Goal: Transaction & Acquisition: Purchase product/service

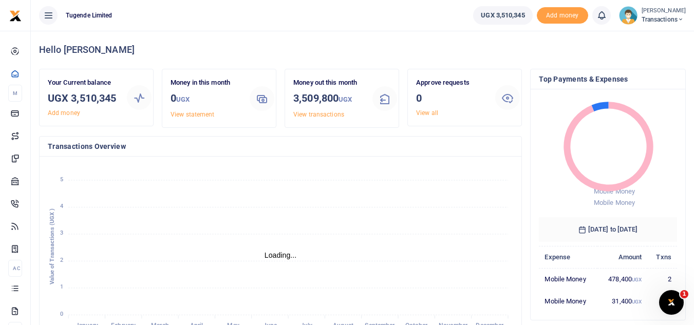
scroll to position [8, 8]
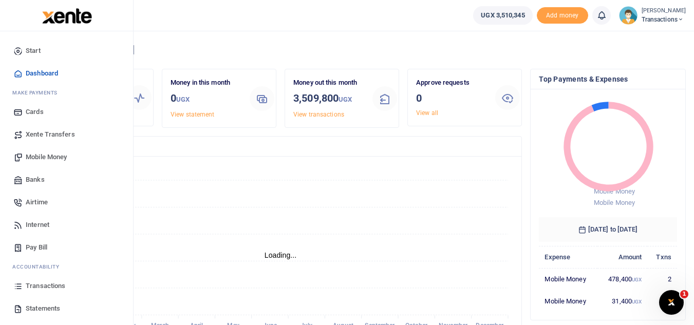
click at [47, 157] on span "Mobile Money" at bounding box center [46, 157] width 41 height 10
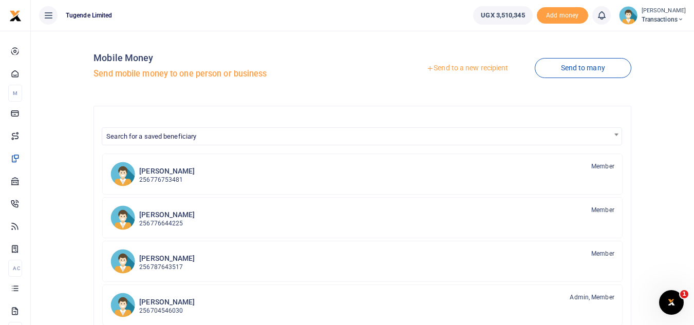
click at [439, 71] on link "Send to a new recipient" at bounding box center [467, 68] width 134 height 18
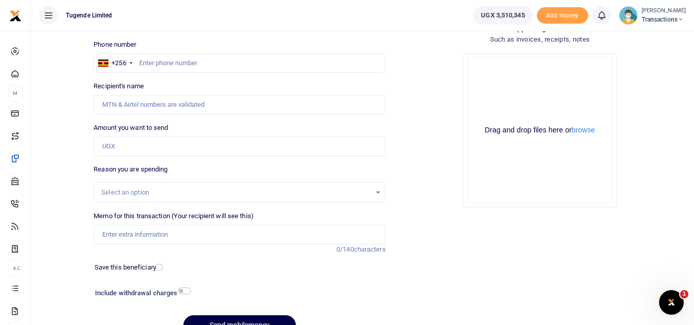
scroll to position [69, 0]
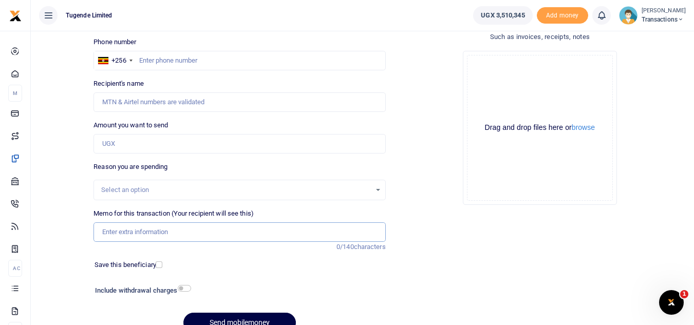
click at [213, 234] on input "Memo for this transaction (Your recipient will see this)" at bounding box center [239, 232] width 292 height 20
paste input "UMA979CG"
type input "UMA979CG"
click at [155, 147] on input "Amount you want to send" at bounding box center [239, 144] width 292 height 20
paste input "62000"
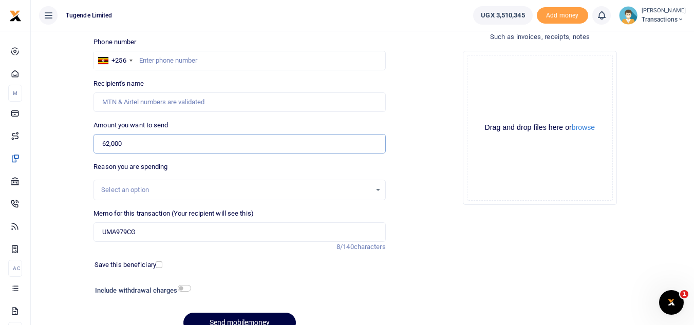
type input "62,000"
click at [144, 52] on input "text" at bounding box center [239, 61] width 292 height 20
paste input "0756325764"
type input "0756325764"
type input "Gilbert Tumusiime"
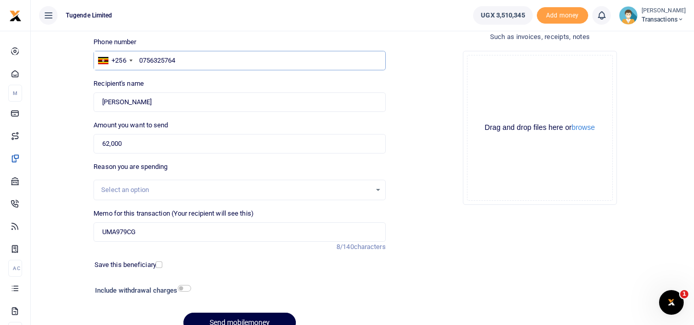
type input "0756325764"
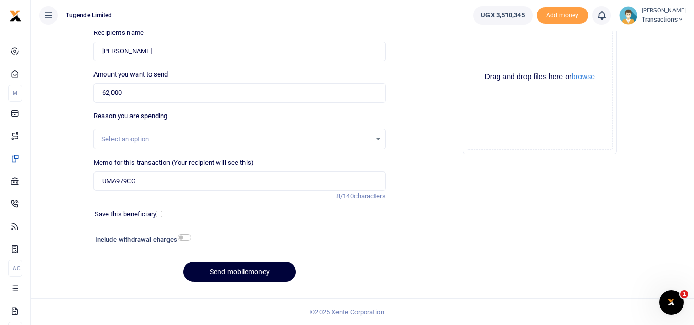
click at [214, 274] on button "Send mobilemoney" at bounding box center [239, 272] width 112 height 20
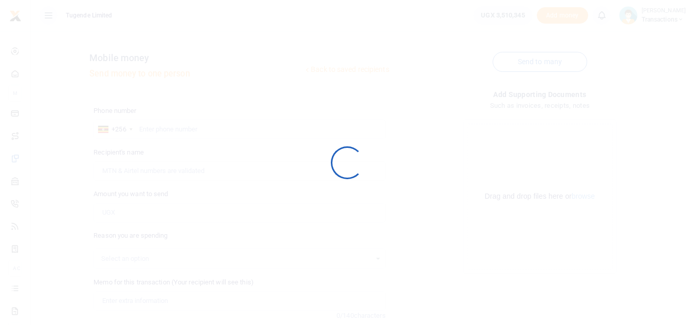
scroll to position [120, 0]
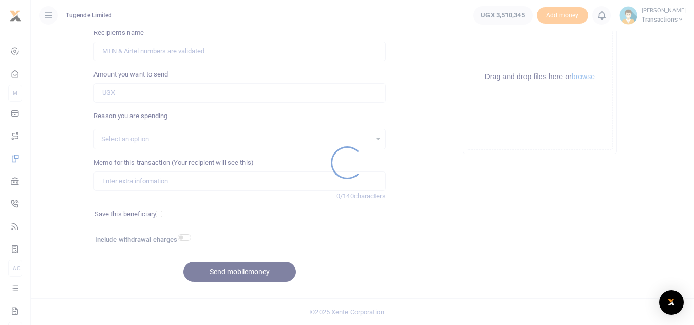
click at [388, 168] on div at bounding box center [347, 162] width 694 height 325
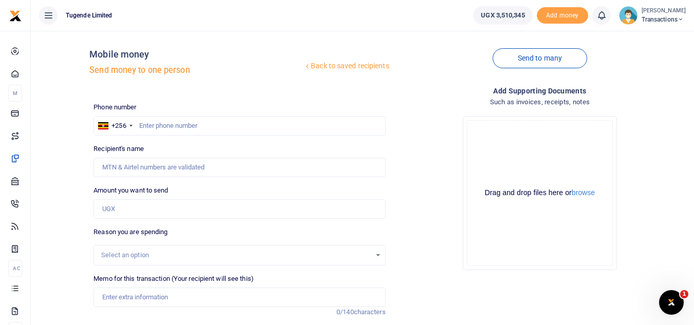
scroll to position [0, 0]
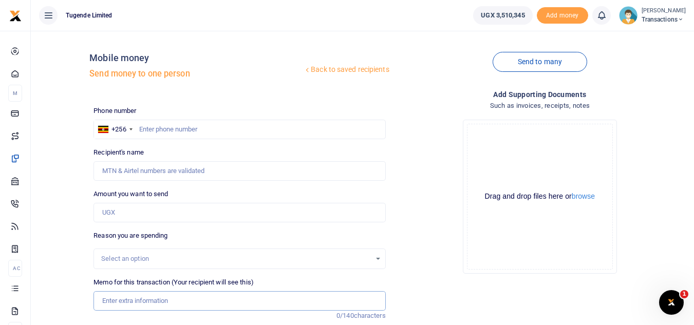
click at [142, 303] on input "Memo for this transaction (Your recipient will see this)" at bounding box center [239, 301] width 292 height 20
paste input "UMA309BK"
type input "UMA309BK"
click at [144, 210] on input "Amount you want to send" at bounding box center [239, 213] width 292 height 20
paste input "42,000"
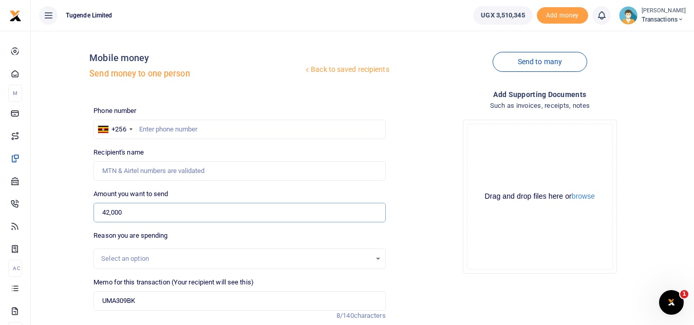
type input "42,000"
click at [187, 124] on input "text" at bounding box center [239, 130] width 292 height 20
paste input "770750147"
type input "770750147"
type input "Gordon Turyatunga"
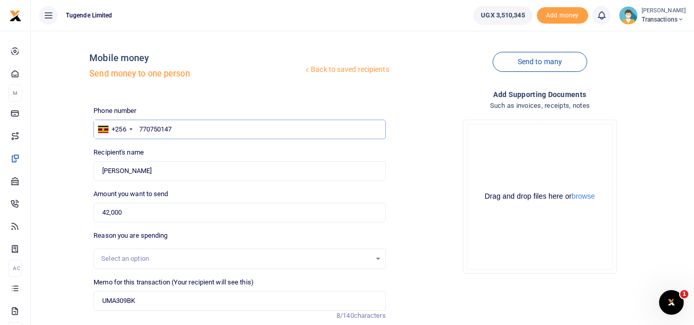
scroll to position [9, 0]
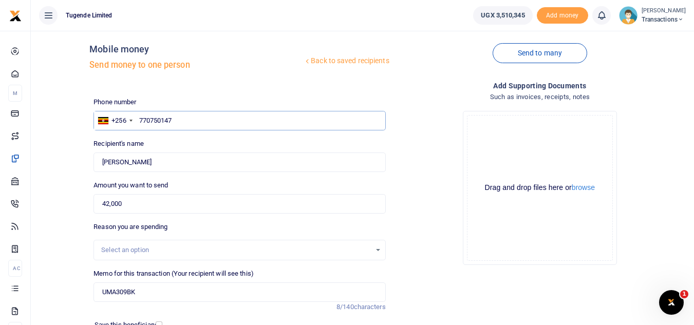
type input "770750147"
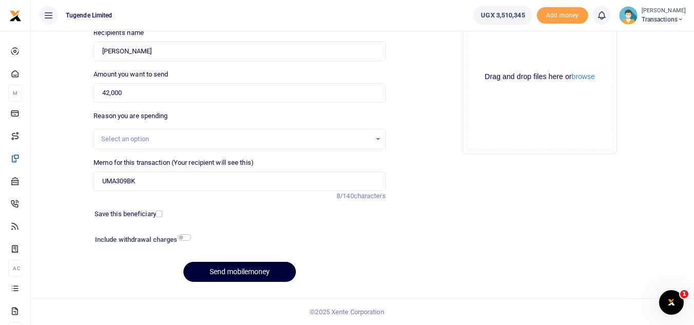
click at [209, 277] on button "Send mobilemoney" at bounding box center [239, 272] width 112 height 20
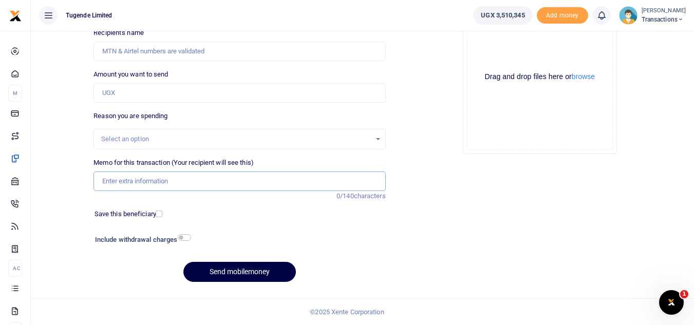
click at [236, 186] on input "Memo for this transaction (Your recipient will see this)" at bounding box center [239, 181] width 292 height 20
paste input "UGG055U"
type input "UGG055U"
click at [207, 97] on input "Amount you want to send" at bounding box center [239, 93] width 292 height 20
paste input "25,000"
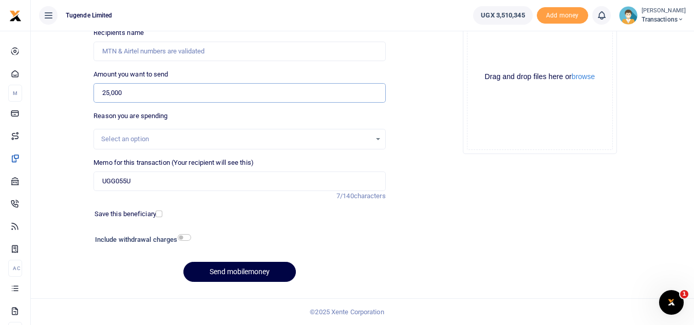
type input "25,000"
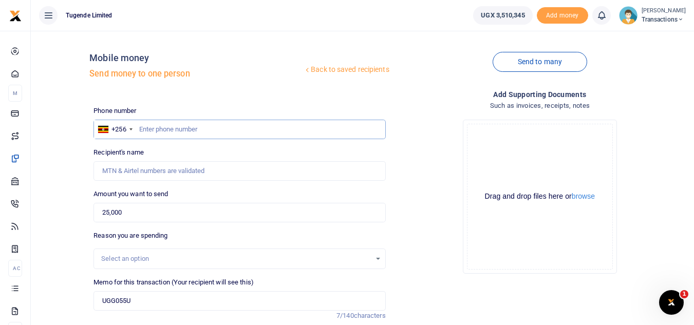
click at [186, 130] on input "text" at bounding box center [239, 130] width 292 height 20
paste input "751905611"
type input "751905611"
type input "[PERSON_NAME]"
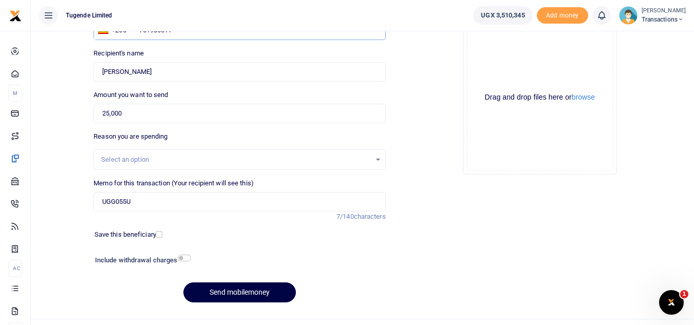
scroll to position [100, 0]
click at [232, 287] on button "Send mobilemoney" at bounding box center [239, 292] width 112 height 20
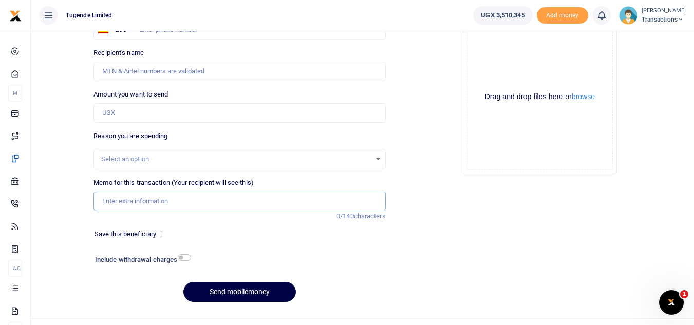
click at [175, 200] on input "Memo for this transaction (Your recipient will see this)" at bounding box center [239, 201] width 292 height 20
paste input "UMA664BH"
paste input "TLUG-017129"
click at [156, 199] on input "UMA664BH TLUG-017129" at bounding box center [239, 201] width 292 height 20
type input "UMA664BH TLUG 017129"
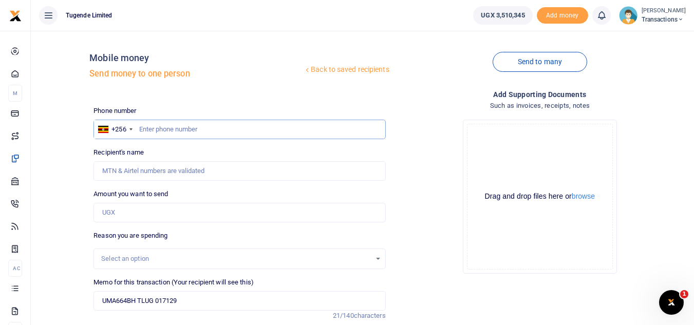
click at [188, 130] on input "text" at bounding box center [239, 130] width 292 height 20
paste input "0766663429"
type input "0766663429"
type input "Joel Ssenyojjo"
click at [155, 215] on input "Amount you want to send" at bounding box center [239, 213] width 292 height 20
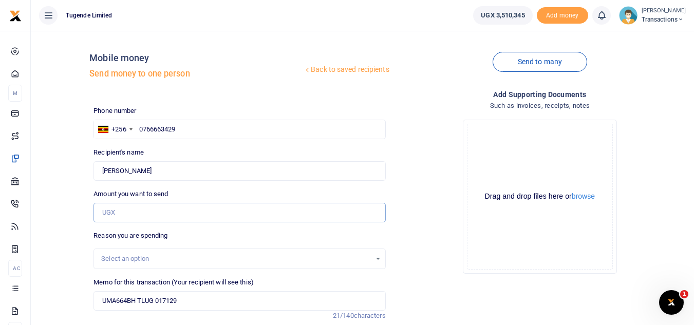
paste input "73,000"
type input "73,000"
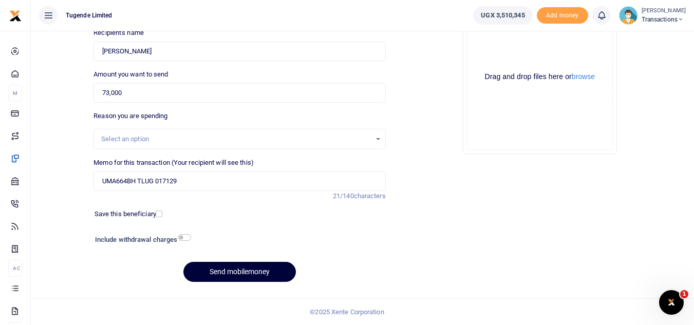
click at [209, 268] on button "Send mobilemoney" at bounding box center [239, 272] width 112 height 20
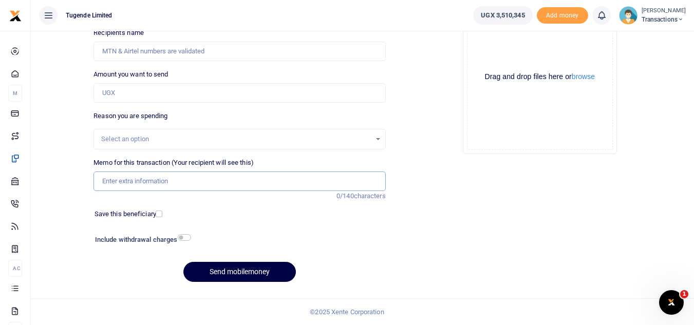
click at [140, 179] on input "Memo for this transaction (Your recipient will see this)" at bounding box center [239, 181] width 292 height 20
paste input "UGC435A, UFZ788G"
type input "UGC435A, UFZ788G"
click at [174, 95] on input "Amount you want to send" at bounding box center [239, 93] width 292 height 20
paste input "35000"
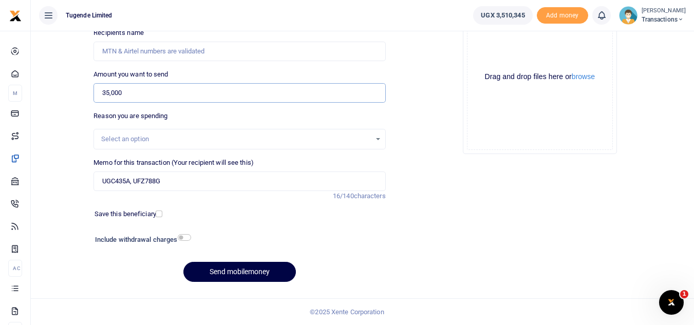
type input "35,000"
click at [132, 184] on input "UGC435A, UFZ788G" at bounding box center [239, 181] width 292 height 20
type input "UGC435A UFZ788G"
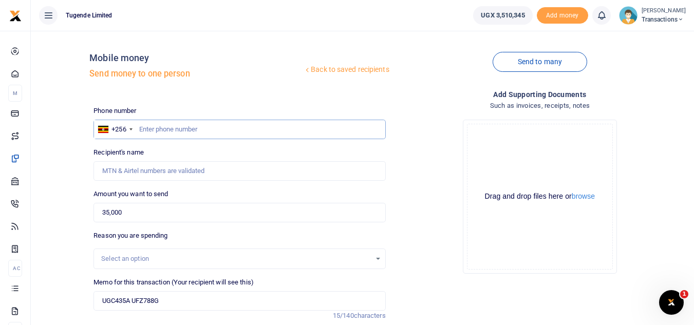
click at [195, 136] on input "text" at bounding box center [239, 130] width 292 height 20
paste input "0763834123"
type input "0763834123"
type input "David Mbewa"
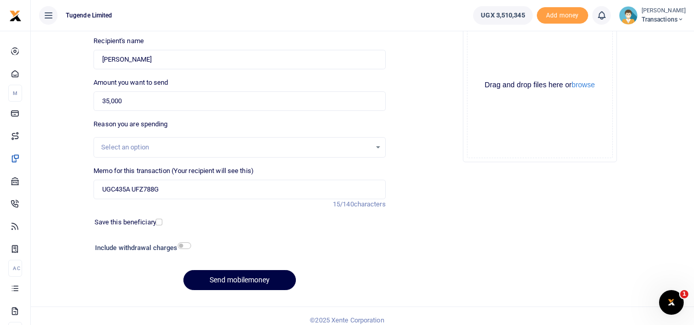
scroll to position [120, 0]
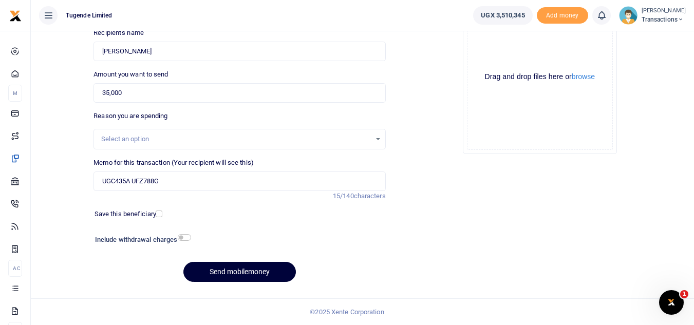
click at [224, 276] on button "Send mobilemoney" at bounding box center [239, 272] width 112 height 20
type input "0763834123"
click at [235, 277] on button "Send mobilemoney" at bounding box center [239, 272] width 112 height 20
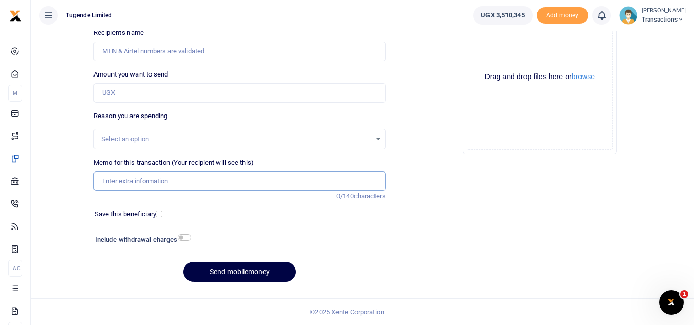
click at [157, 181] on input "Memo for this transaction (Your recipient will see this)" at bounding box center [239, 181] width 292 height 20
paste input "UGA274H"
type input "UGA274H"
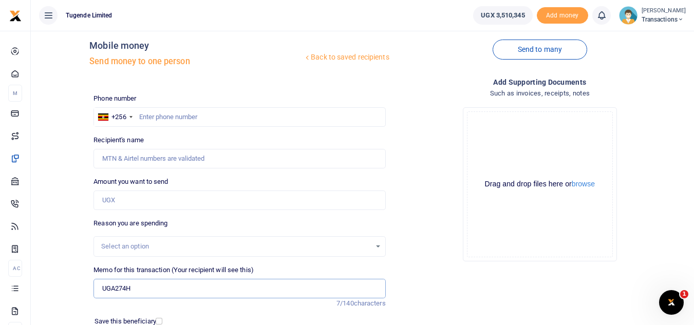
scroll to position [6, 0]
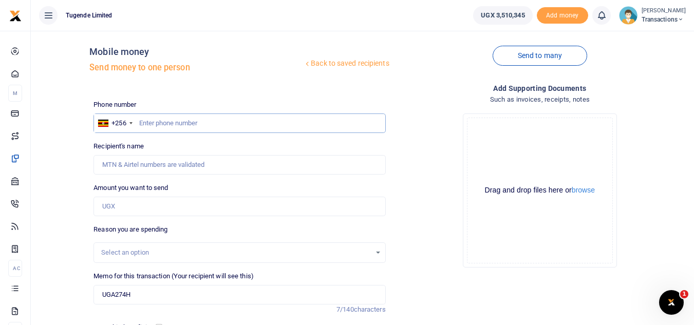
click at [244, 124] on input "text" at bounding box center [239, 123] width 292 height 20
paste input "751905611"
click at [244, 124] on input "751905611" at bounding box center [239, 123] width 292 height 20
type input "751905611"
type input "[PERSON_NAME]"
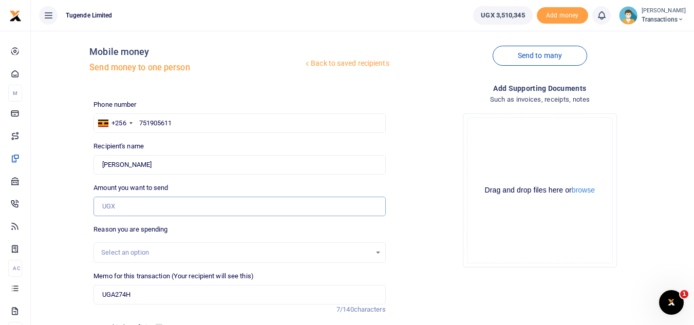
click at [117, 212] on input "Amount you want to send" at bounding box center [239, 207] width 292 height 20
paste input "25,000"
type input "25,000"
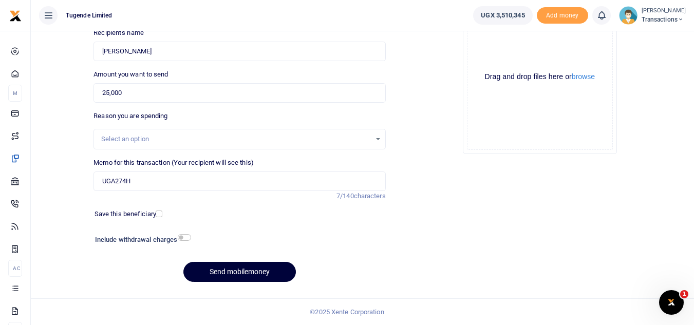
click at [242, 276] on button "Send mobilemoney" at bounding box center [239, 272] width 112 height 20
click at [163, 186] on input "Memo for this transaction (Your recipient will see this)" at bounding box center [239, 181] width 292 height 20
paste input "UGA641H"
type input "UGA641H"
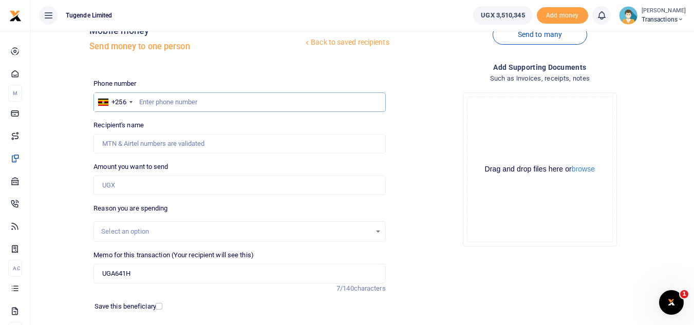
click at [148, 99] on input "text" at bounding box center [239, 102] width 292 height 20
paste input "0751550516"
type input "0751550516"
type input "Moses Mukungu"
click at [170, 189] on input "Amount you want to send" at bounding box center [239, 186] width 292 height 20
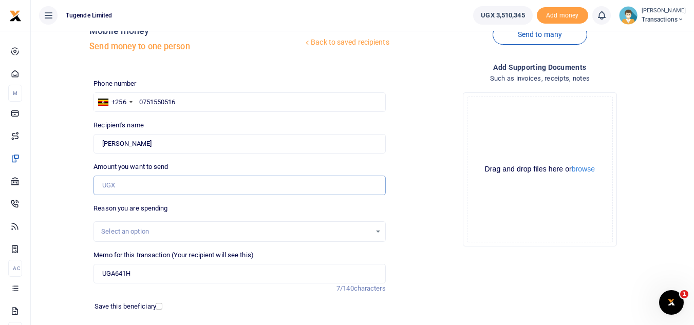
paste input "30,000"
type input "30,000"
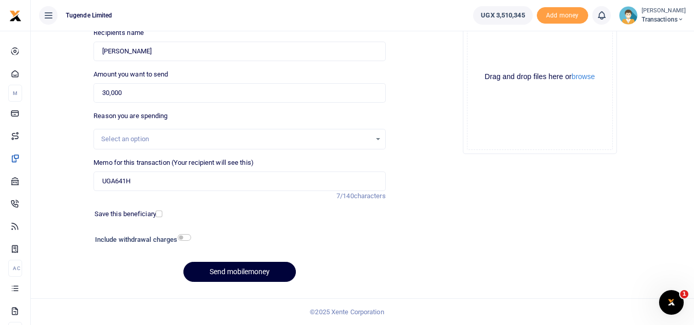
click at [220, 276] on button "Send mobilemoney" at bounding box center [239, 272] width 112 height 20
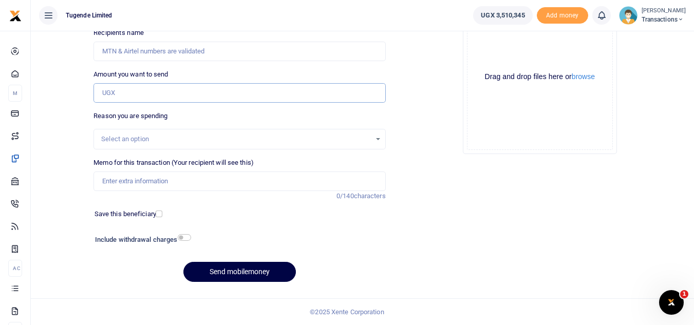
click at [160, 92] on input "Amount you want to send" at bounding box center [239, 93] width 292 height 20
paste input "300,000"
type input "300,000"
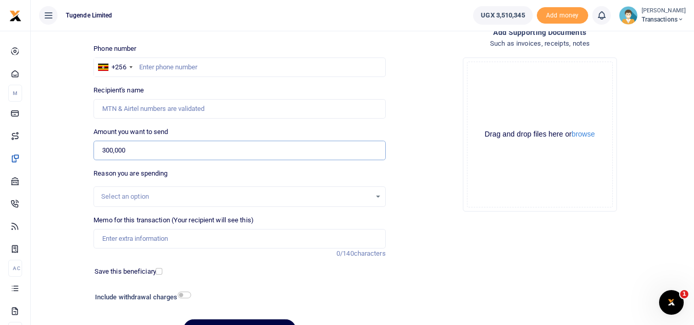
scroll to position [59, 0]
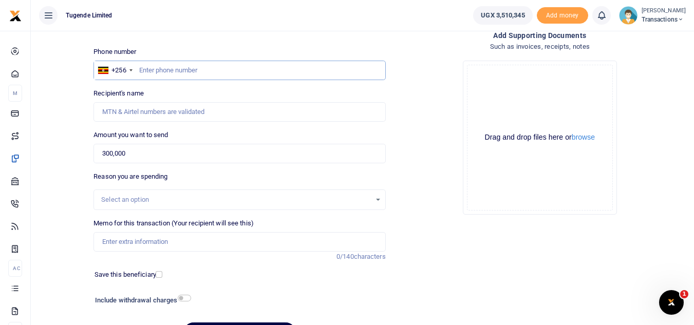
click at [208, 67] on input "text" at bounding box center [239, 71] width 292 height 20
paste input "0762-031665"
click at [157, 72] on input "0762-031665" at bounding box center [239, 71] width 292 height 20
type input "0762031665"
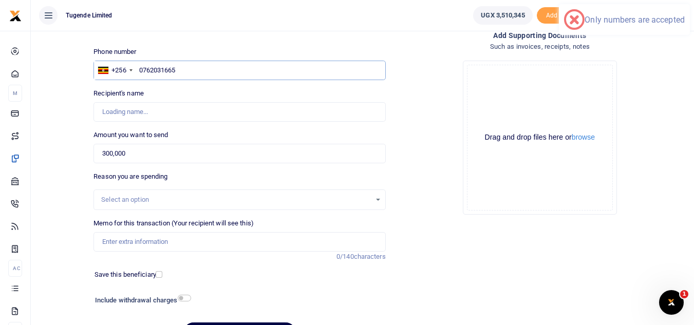
type input "[PERSON_NAME]"
type input "0762031665"
click at [133, 242] on input "Memo for this transaction (Your recipient will see this)" at bounding box center [239, 242] width 292 height 20
paste input "0776989898"
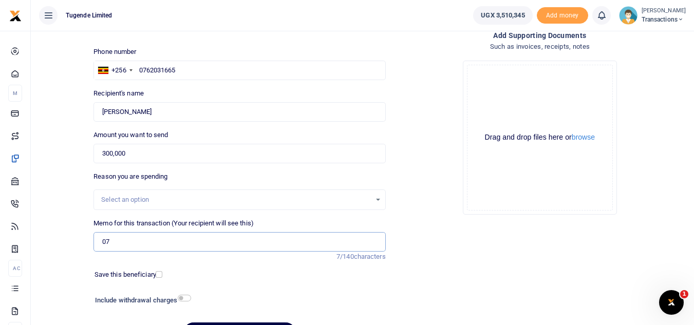
type input "0"
click at [234, 66] on input "0762031665" at bounding box center [239, 71] width 292 height 20
type input "0"
paste input "0776989898"
type input "0776989898"
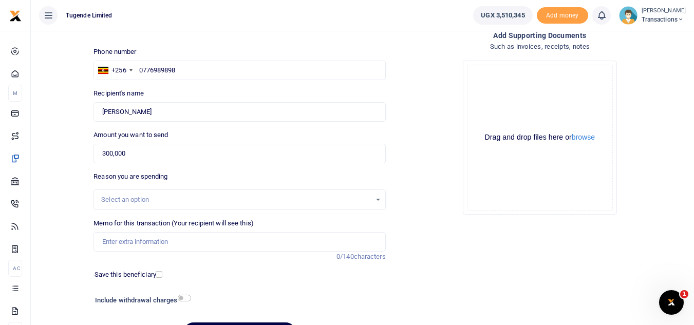
click at [261, 48] on div "Phone number +256 Uganda +256 0776989898 Phone is required." at bounding box center [239, 63] width 292 height 33
click at [175, 248] on input "Memo for this transaction (Your recipient will see this)" at bounding box center [239, 242] width 292 height 20
type input "Mobile Data"
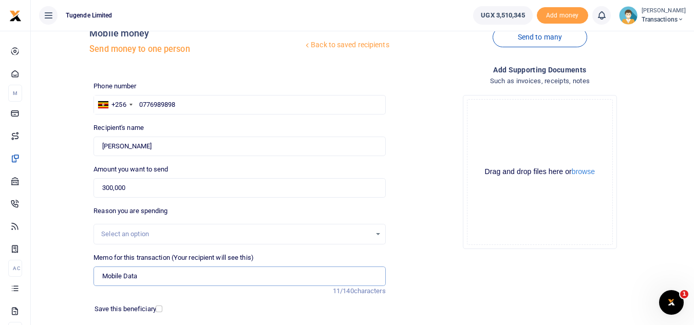
scroll to position [24, 0]
click at [138, 106] on input "0776989898" at bounding box center [239, 106] width 292 height 20
type input "Wilson Kamugisha"
click at [233, 204] on div "Phone number +256 Uganda +256 0776989898 Phone is required. Recipient's name Fo…" at bounding box center [239, 234] width 300 height 304
click at [214, 194] on input "300,000" at bounding box center [239, 189] width 292 height 20
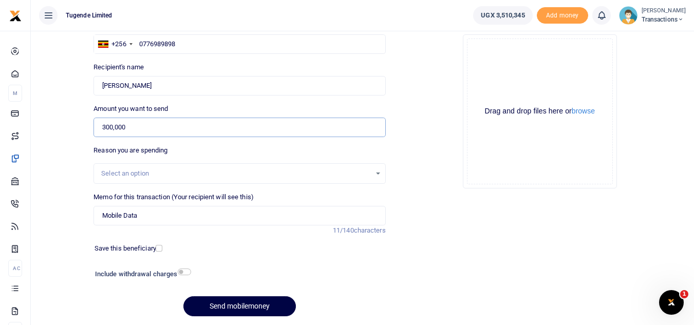
scroll to position [86, 0]
click at [209, 308] on button "Send mobilemoney" at bounding box center [239, 306] width 112 height 20
